Goal: Book appointment/travel/reservation

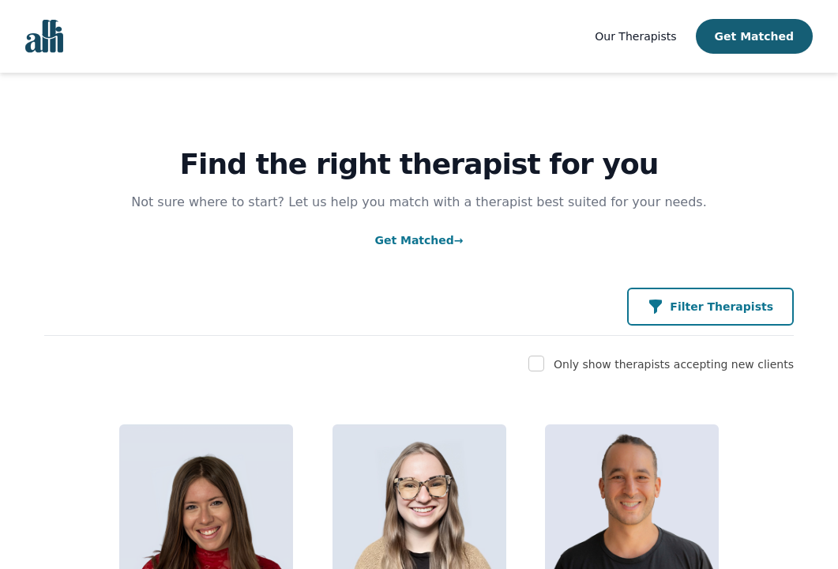
click at [658, 302] on button "Filter Therapists" at bounding box center [710, 307] width 167 height 38
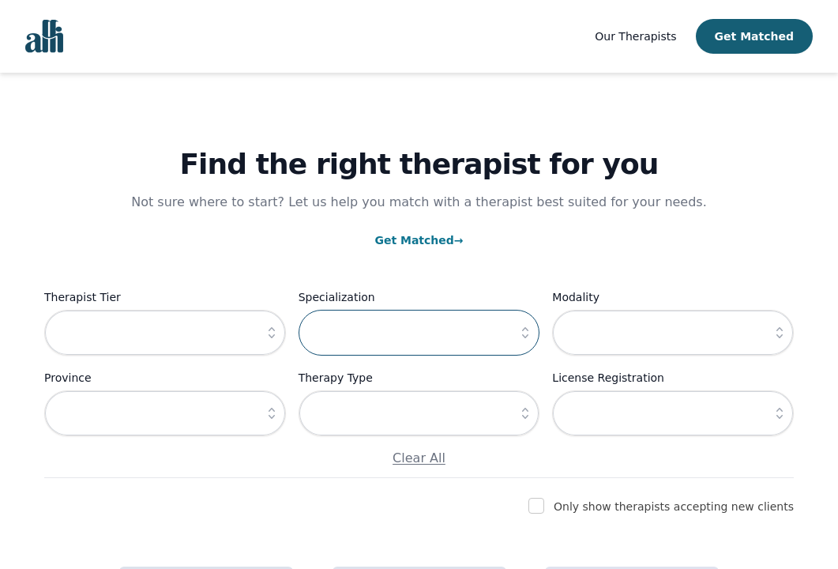
click at [372, 335] on input "text" at bounding box center [420, 333] width 242 height 46
click at [524, 333] on icon "button" at bounding box center [525, 333] width 16 height 16
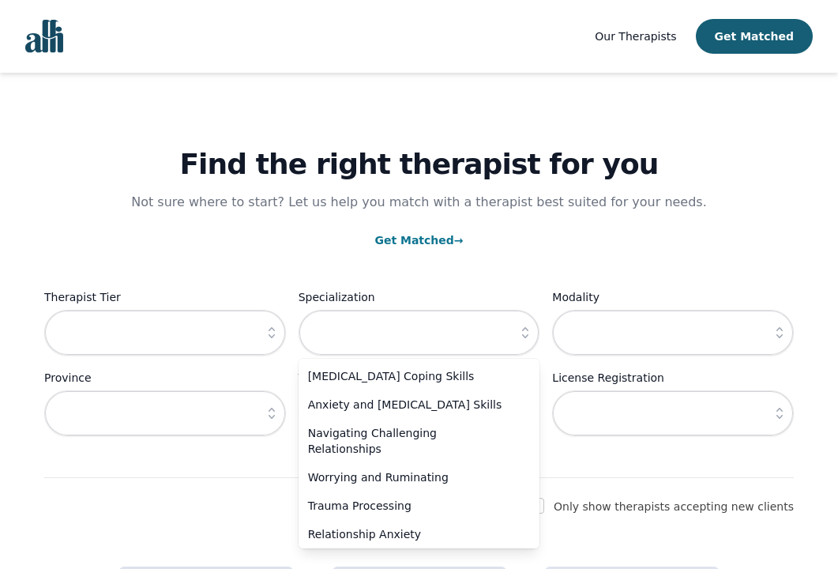
click at [551, 243] on p "Get Matched →" at bounding box center [419, 240] width 750 height 19
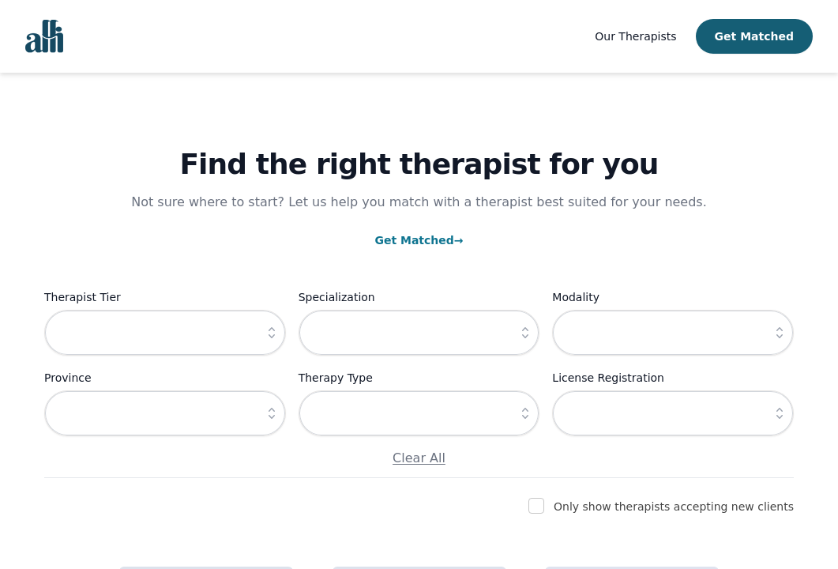
click at [528, 414] on icon "button" at bounding box center [525, 413] width 16 height 16
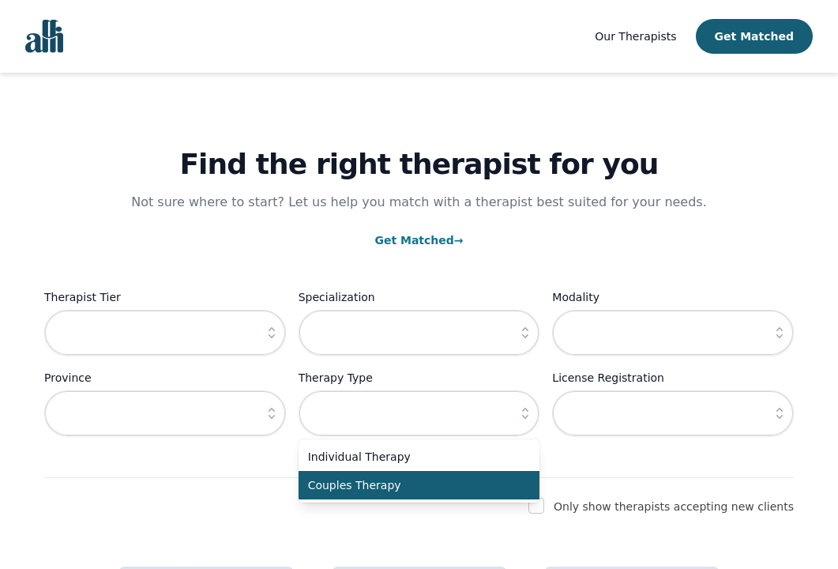
click at [443, 483] on span "Couples Therapy" at bounding box center [410, 485] width 204 height 16
type input "Couples Therapy"
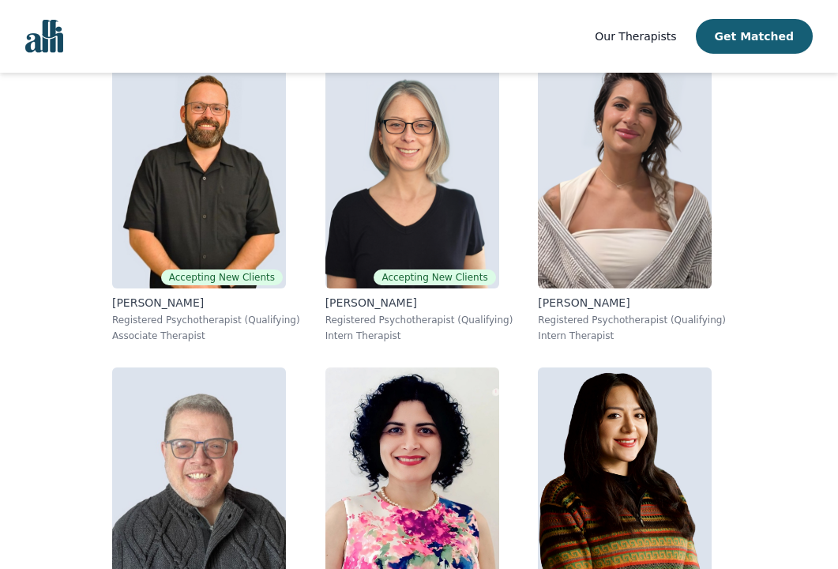
scroll to position [503, 0]
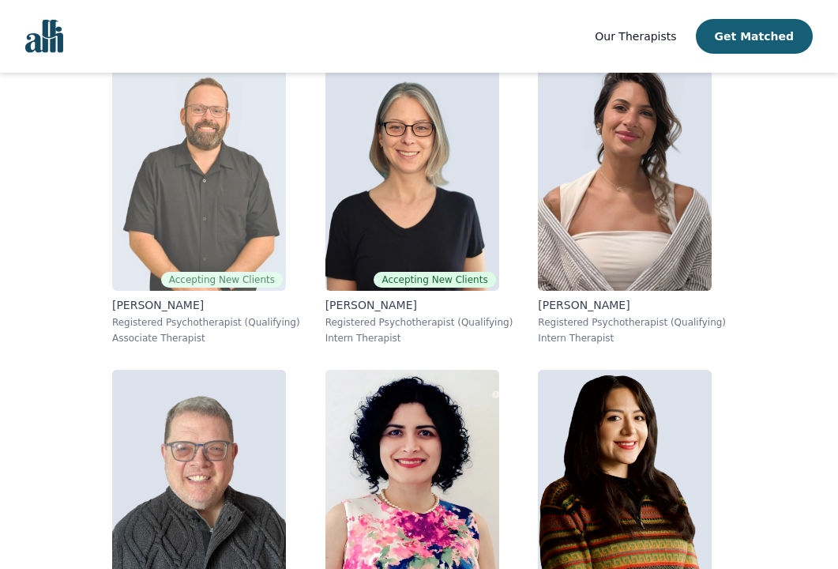
click at [228, 198] on img at bounding box center [199, 177] width 174 height 228
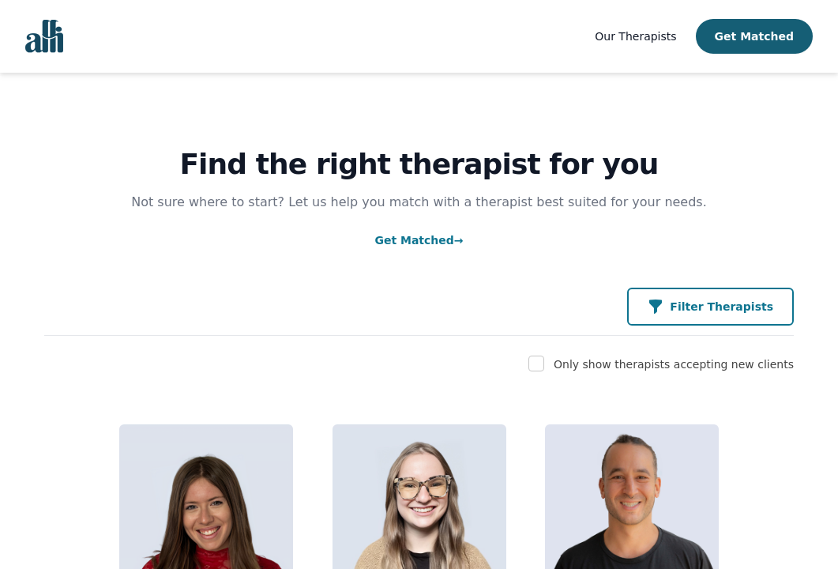
click at [696, 295] on button "Filter Therapists" at bounding box center [710, 307] width 167 height 38
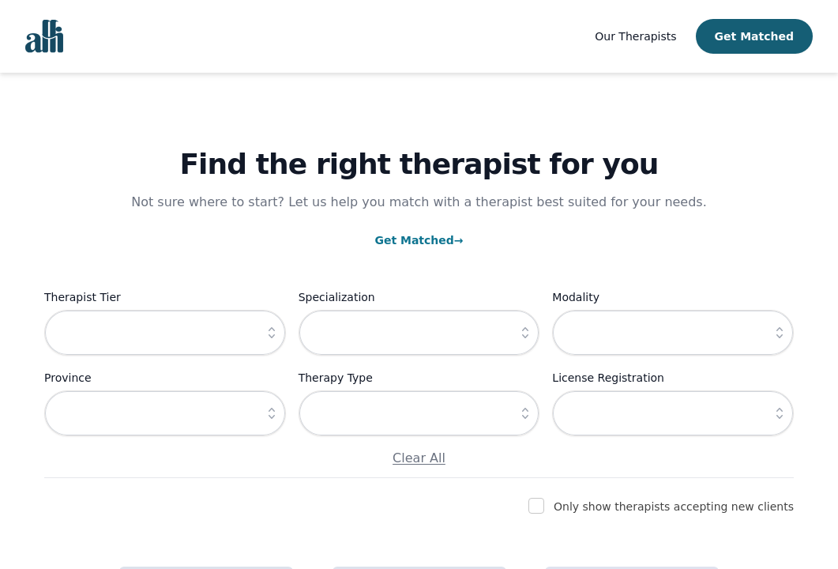
click at [264, 329] on icon "button" at bounding box center [272, 333] width 16 height 16
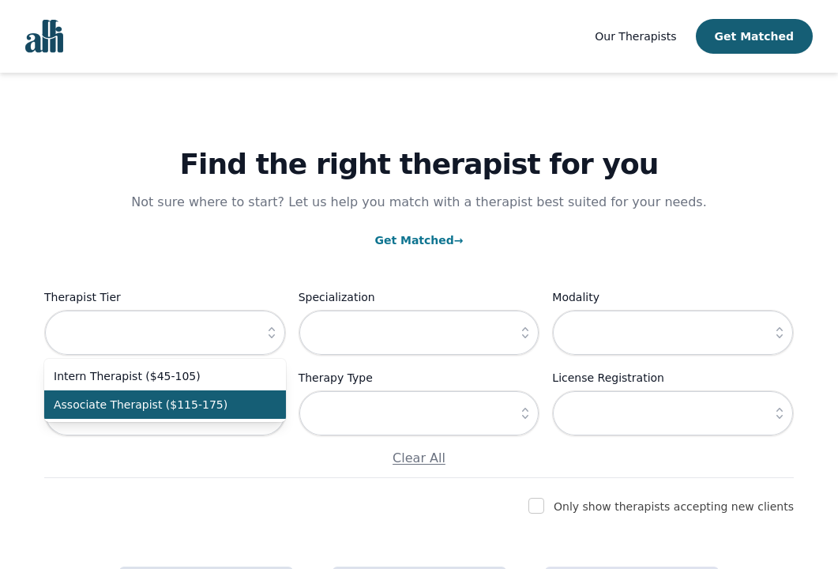
click at [185, 413] on li "Associate Therapist ($115-175)" at bounding box center [165, 404] width 242 height 28
type input "Associate Therapist ($115-175)"
